Goal: Task Accomplishment & Management: Manage account settings

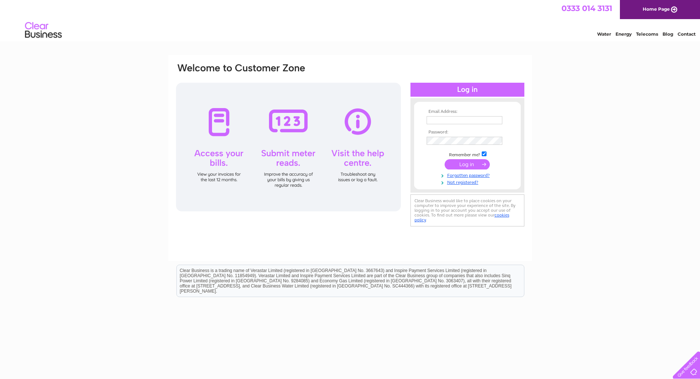
click at [442, 137] on td at bounding box center [467, 141] width 85 height 12
click at [431, 121] on input "text" at bounding box center [465, 120] width 76 height 9
type input "N"
type input "nikki.noble@rwe.com"
click at [457, 172] on tbody "Email Address: nikki.noble@rwe.com Password: Remember me?" at bounding box center [467, 147] width 85 height 77
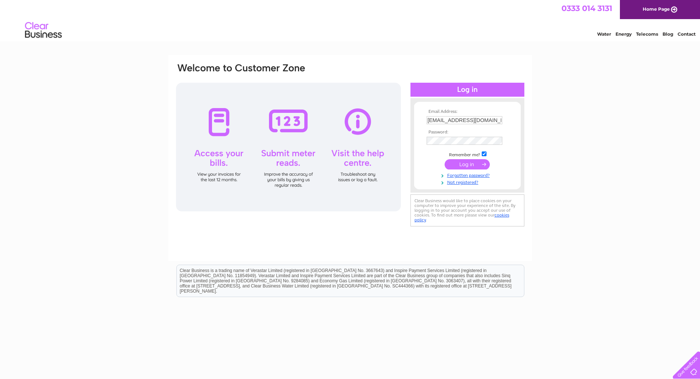
click at [457, 164] on input "submit" at bounding box center [467, 164] width 45 height 10
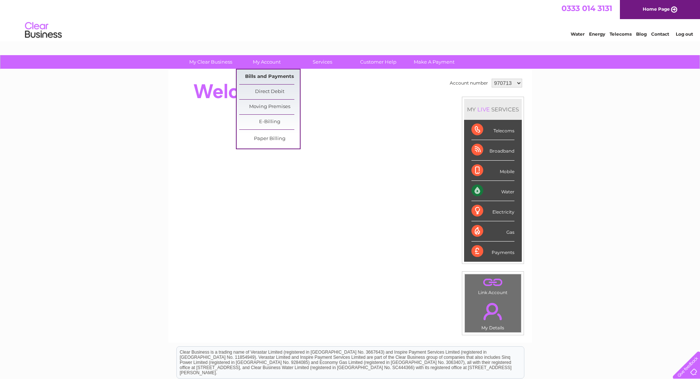
click at [266, 71] on link "Bills and Payments" at bounding box center [269, 76] width 61 height 15
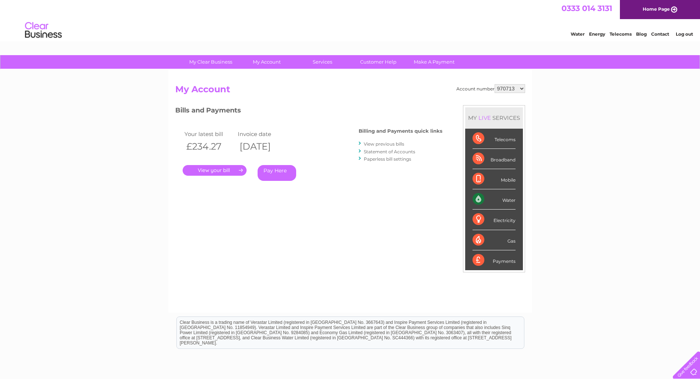
click at [505, 86] on select "970713 1148041" at bounding box center [510, 88] width 30 height 9
select select "1148041"
click at [495, 84] on select "970713 1148041" at bounding box center [510, 88] width 30 height 9
click at [242, 172] on link "." at bounding box center [215, 170] width 64 height 11
